Goal: Information Seeking & Learning: Learn about a topic

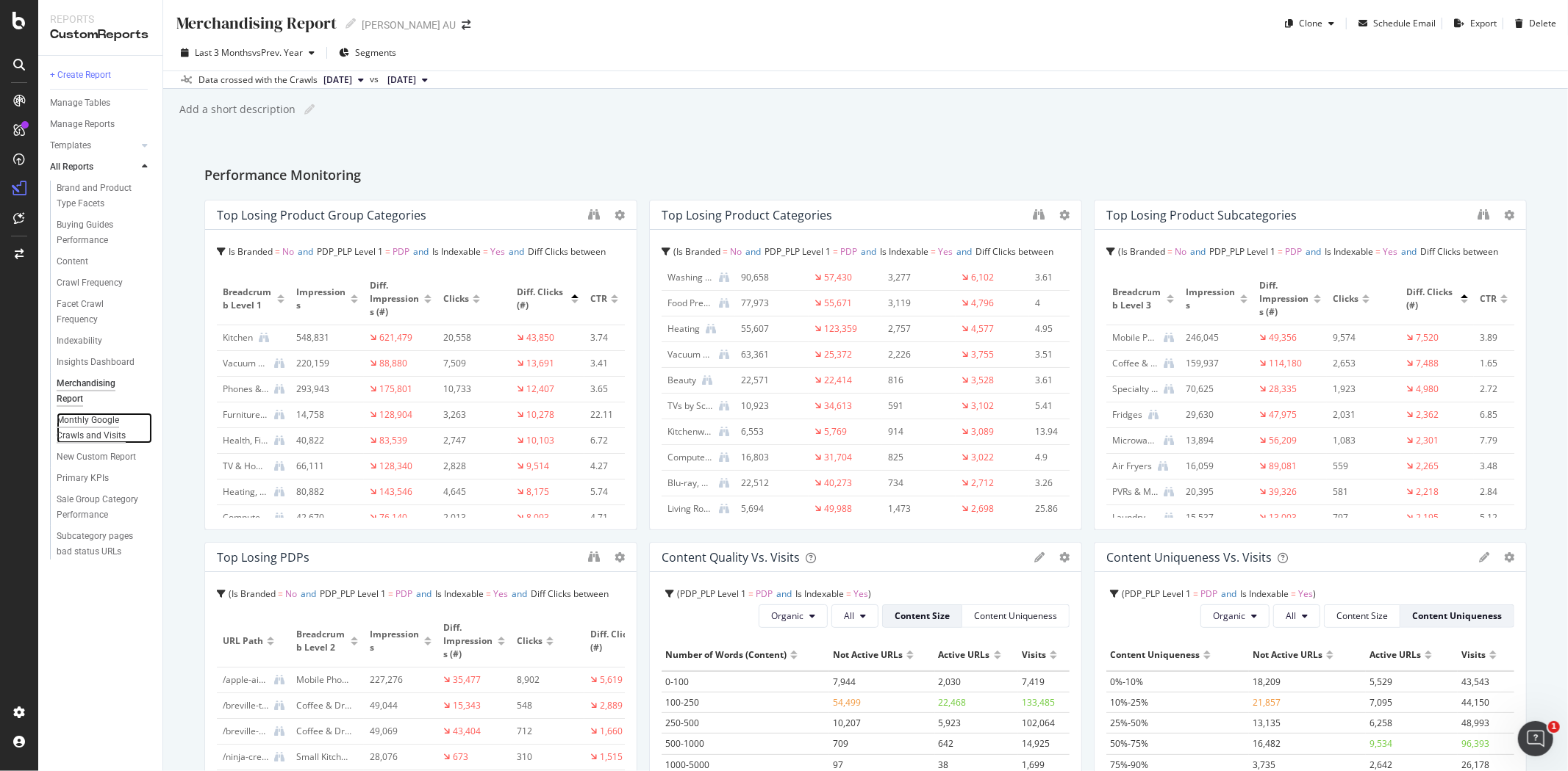
click at [103, 265] on div "Monthly Google Crawls and Visits" at bounding box center [100, 428] width 86 height 31
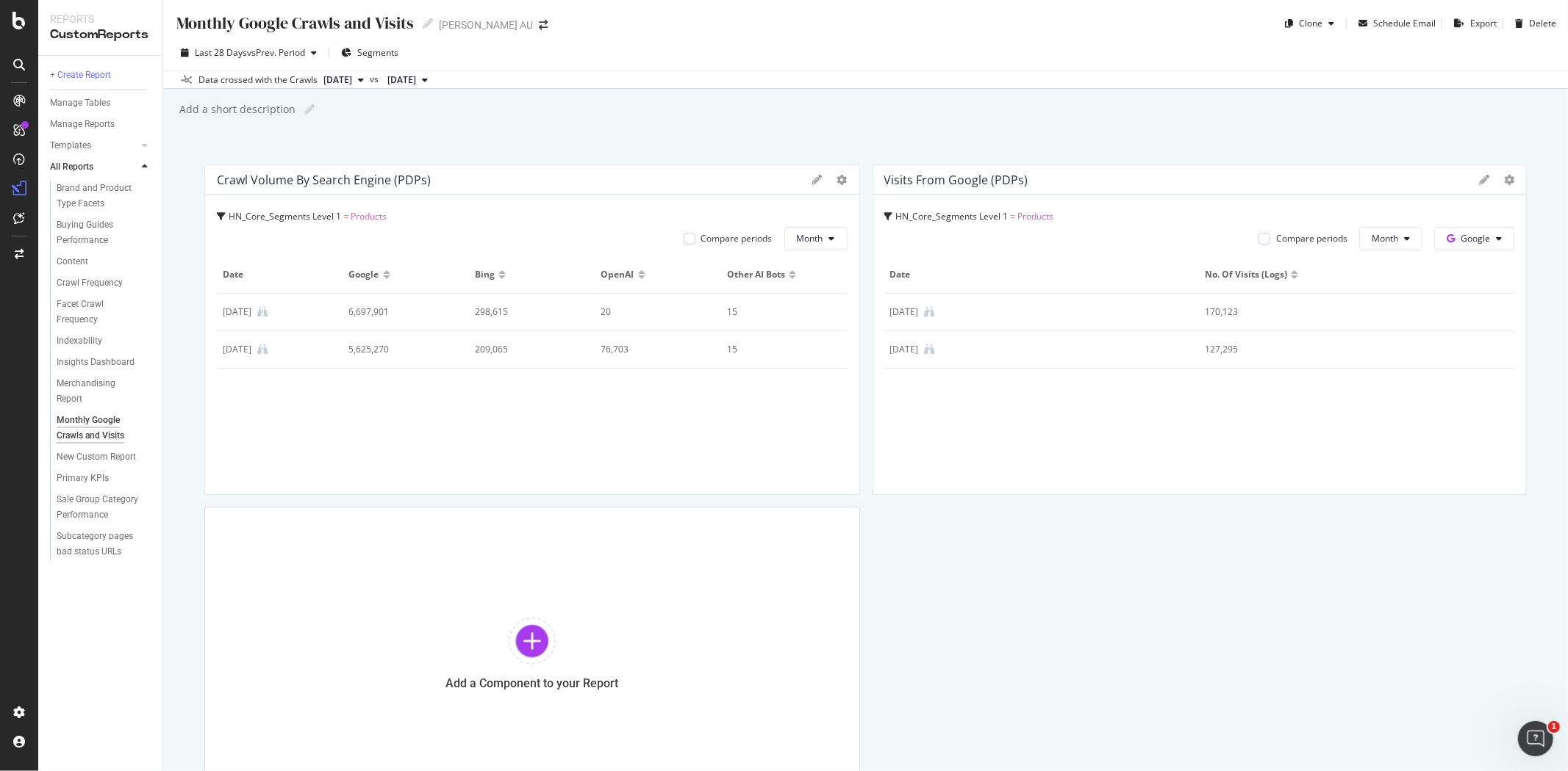
scroll to position [81, 0]
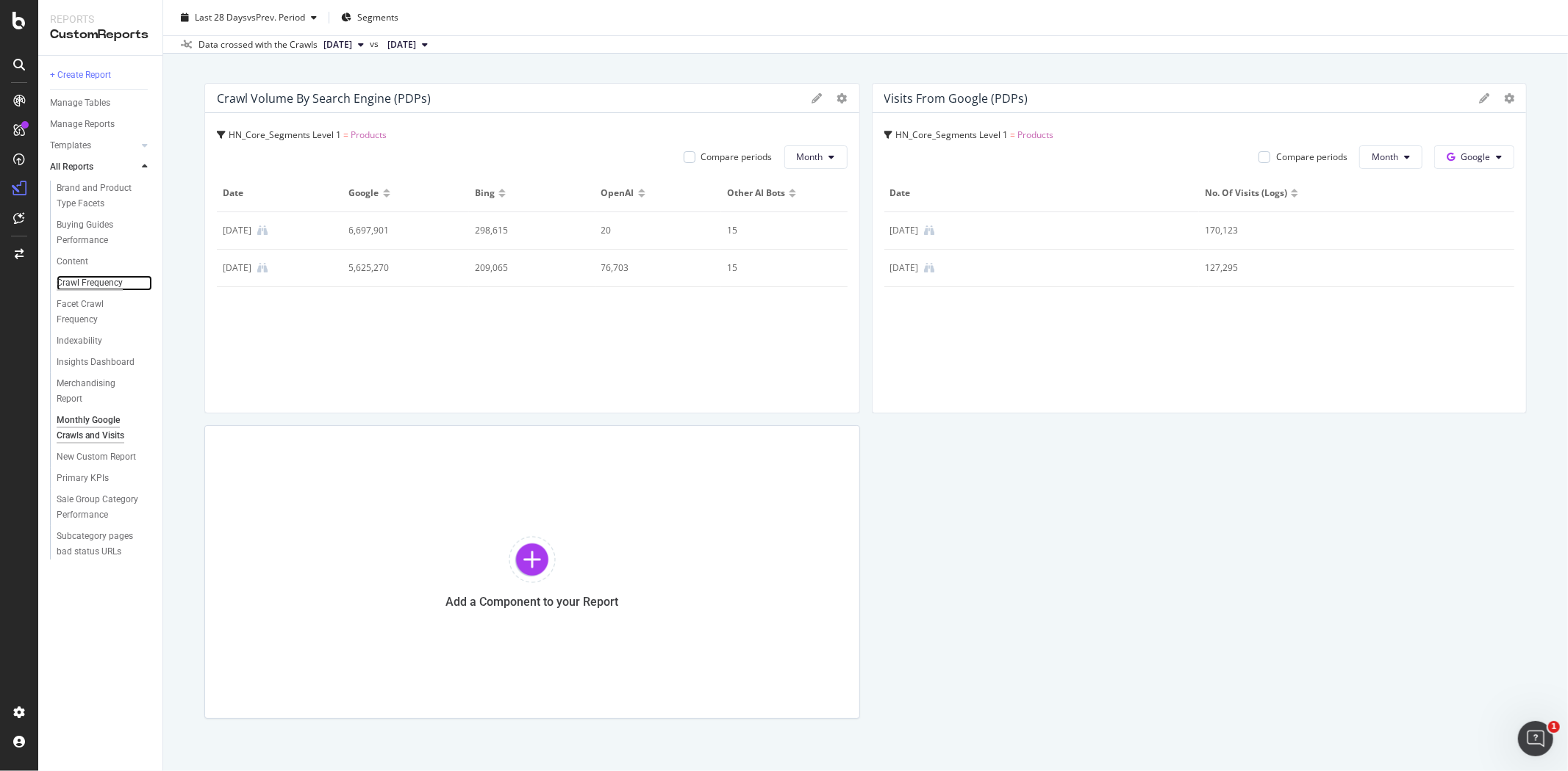
click at [81, 265] on div "Crawl Frequency" at bounding box center [90, 284] width 66 height 16
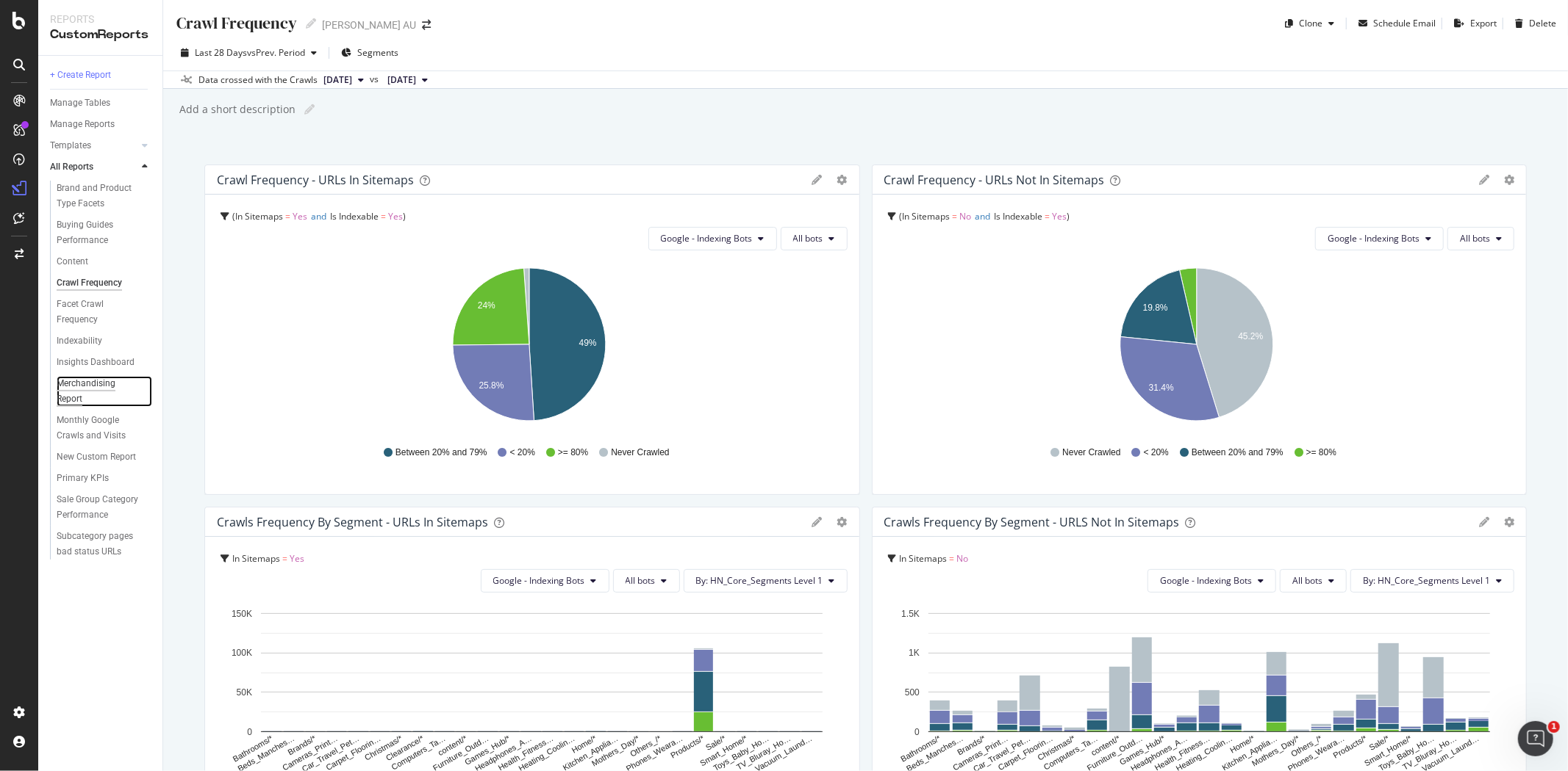
click at [86, 265] on div "Merchandising Report" at bounding box center [97, 391] width 81 height 31
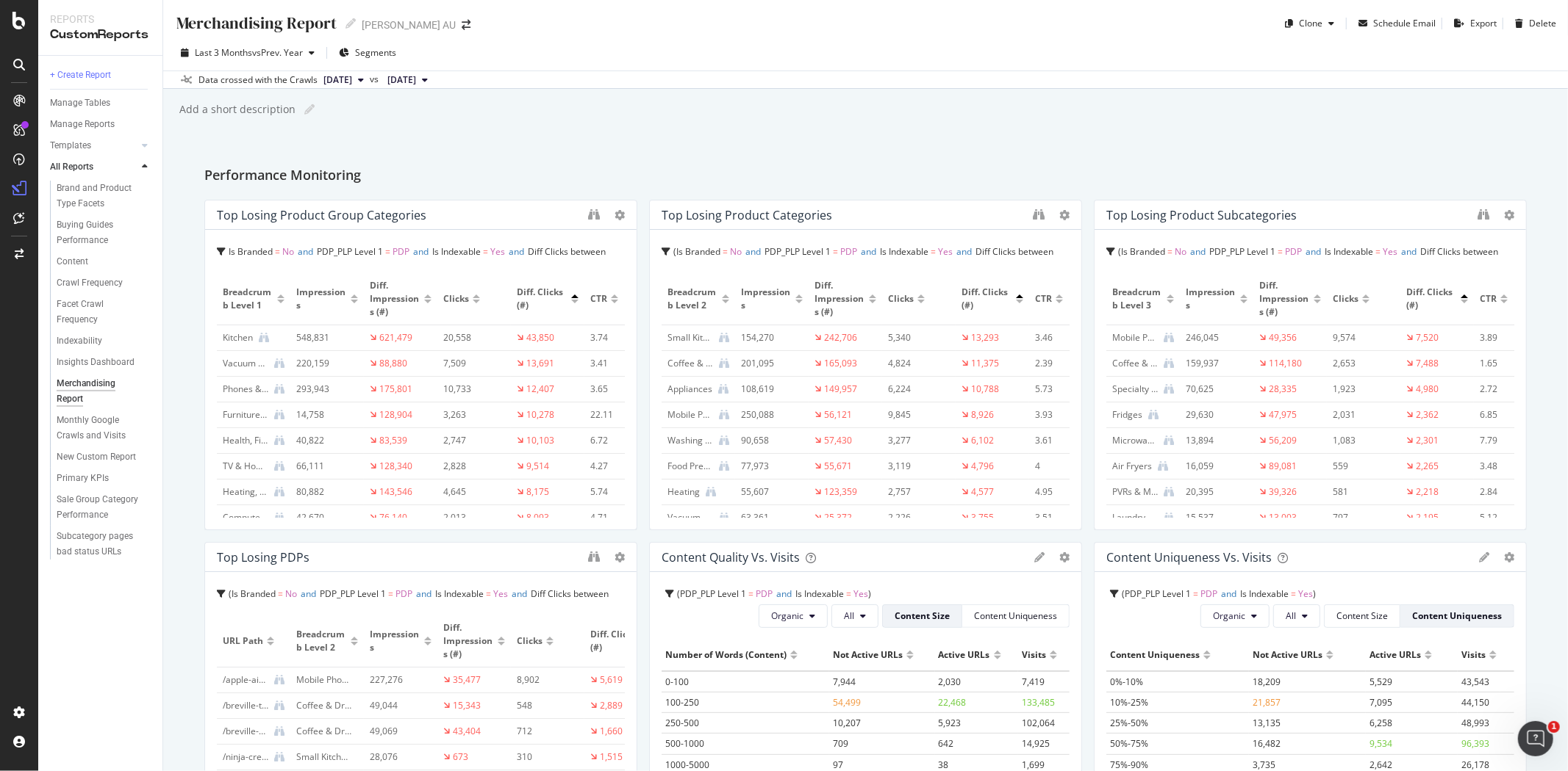
scroll to position [735, 0]
